Goal: Task Accomplishment & Management: Use online tool/utility

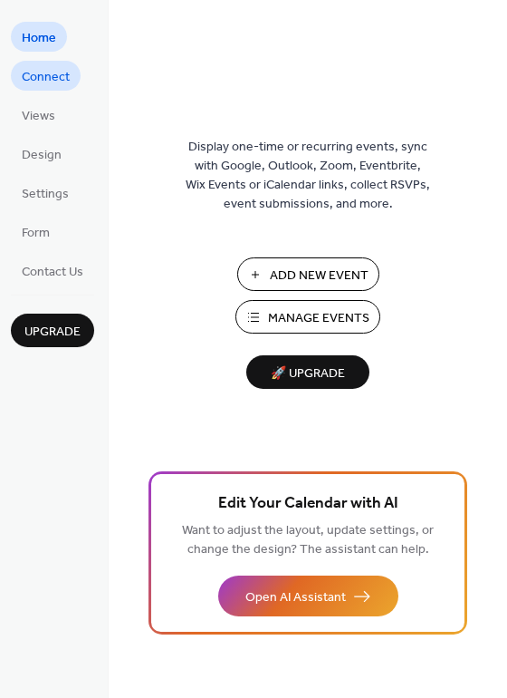
click at [55, 85] on span "Connect" at bounding box center [46, 77] width 48 height 19
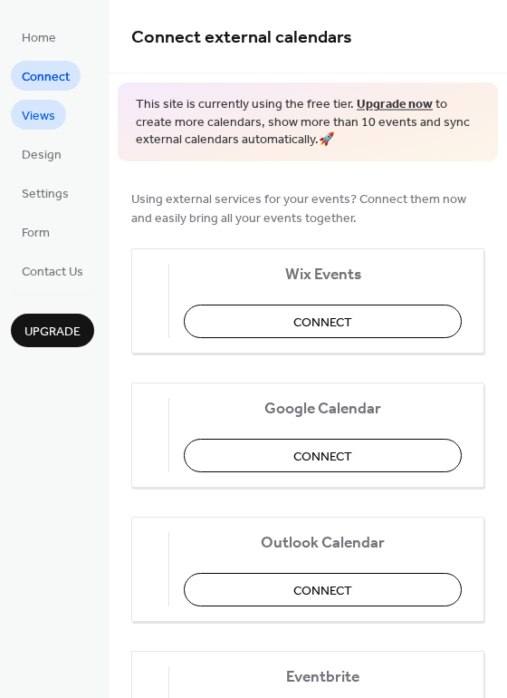
click at [26, 117] on span "Views" at bounding box center [39, 116] width 34 height 19
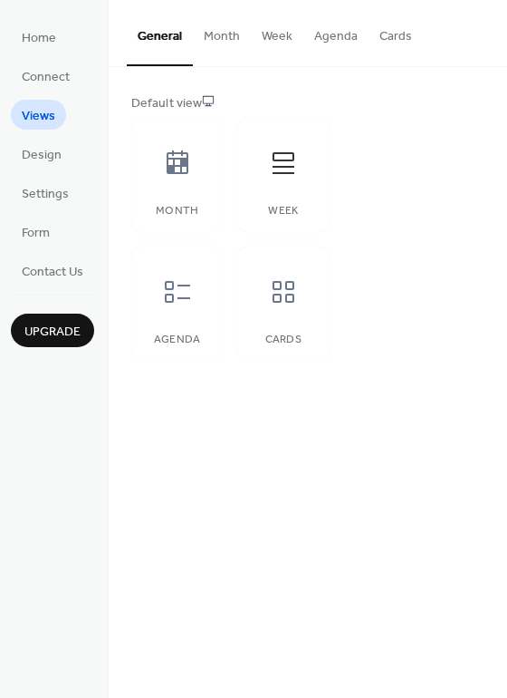
click at [217, 15] on button "Month" at bounding box center [222, 32] width 58 height 64
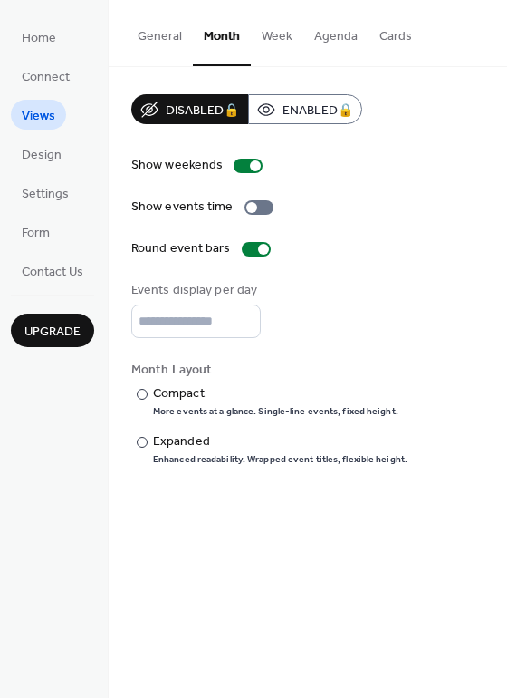
click at [175, 34] on button "General" at bounding box center [160, 32] width 66 height 64
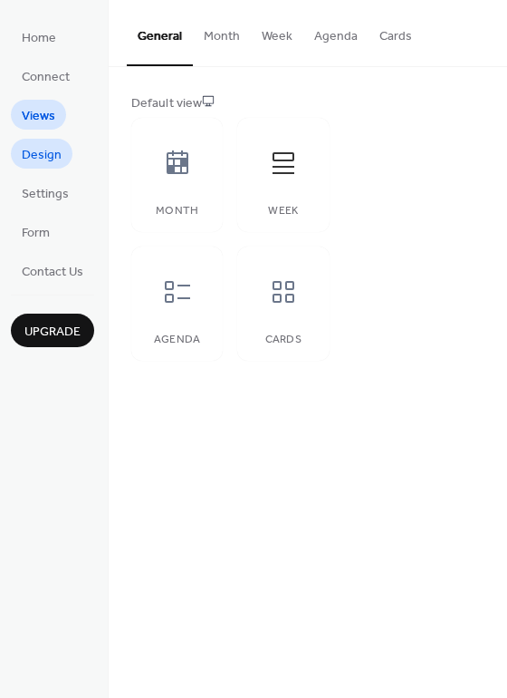
click at [48, 148] on span "Design" at bounding box center [42, 155] width 40 height 19
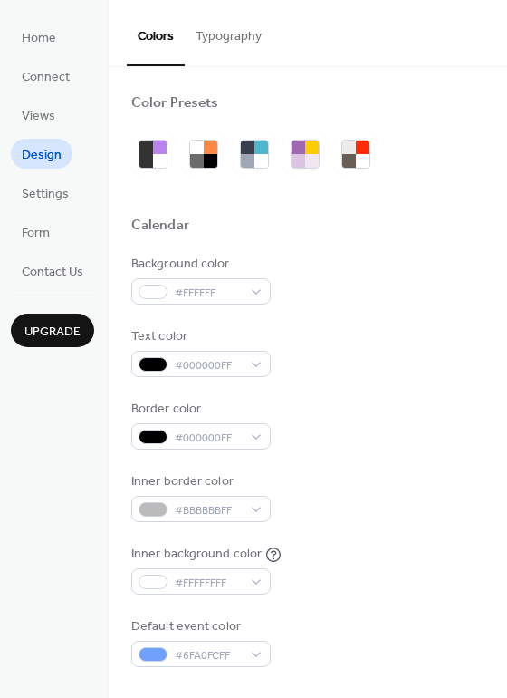
click at [49, 208] on ul "Home Connect Views Design Settings Form Contact Us" at bounding box center [52, 154] width 83 height 264
click at [56, 200] on span "Settings" at bounding box center [45, 194] width 47 height 19
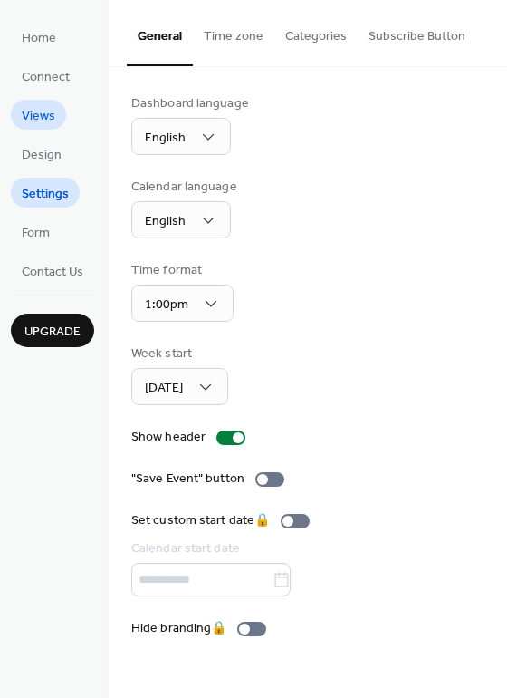
click at [26, 125] on span "Views" at bounding box center [39, 116] width 34 height 19
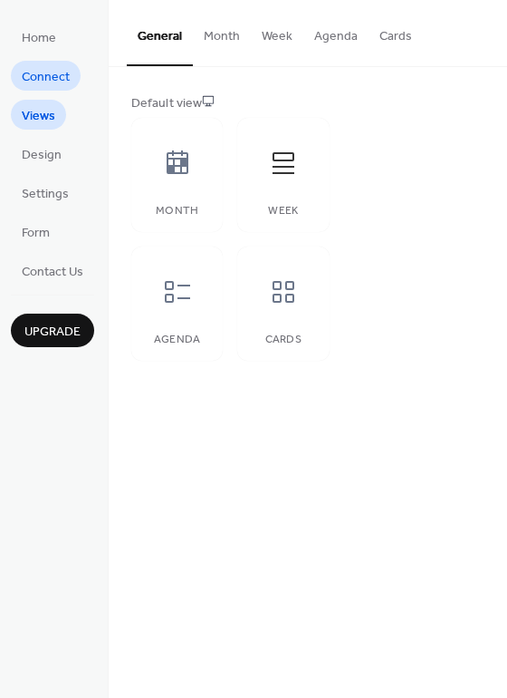
click at [42, 87] on span "Connect" at bounding box center [46, 77] width 48 height 19
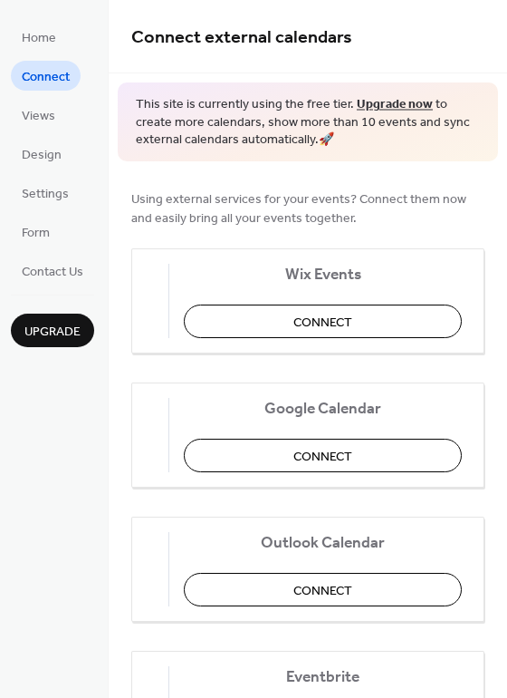
click at [63, 53] on ul "Home Connect Views Design Settings Form Contact Us" at bounding box center [52, 154] width 83 height 264
click at [54, 48] on span "Home" at bounding box center [39, 38] width 34 height 19
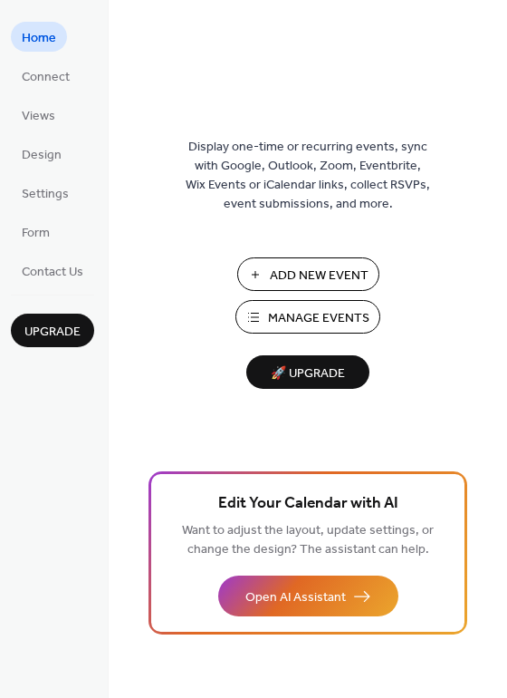
click at [302, 268] on span "Add New Event" at bounding box center [319, 275] width 99 height 19
